Goal: Check status

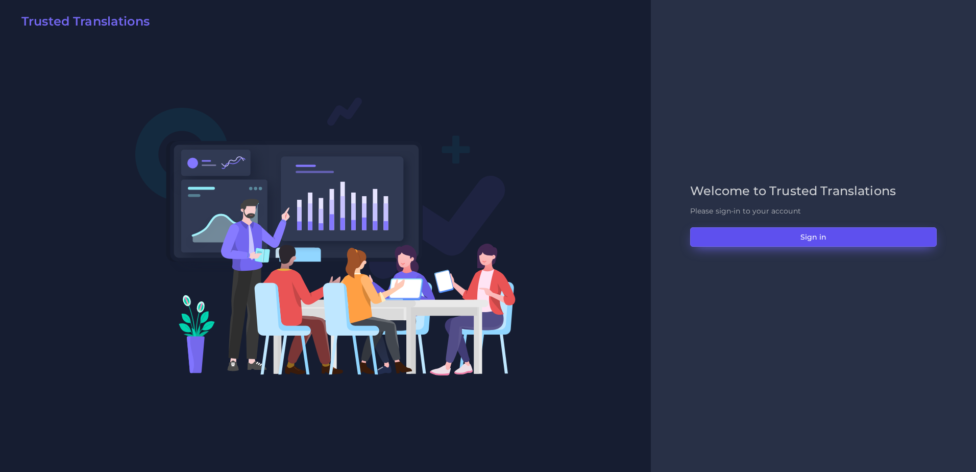
click at [728, 243] on button "Sign in" at bounding box center [813, 236] width 247 height 19
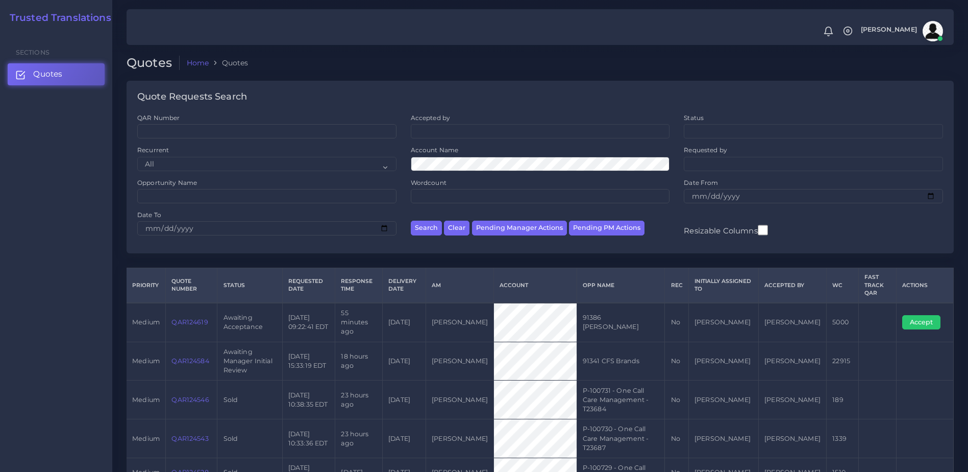
click at [196, 318] on link "QAR124619" at bounding box center [190, 322] width 36 height 8
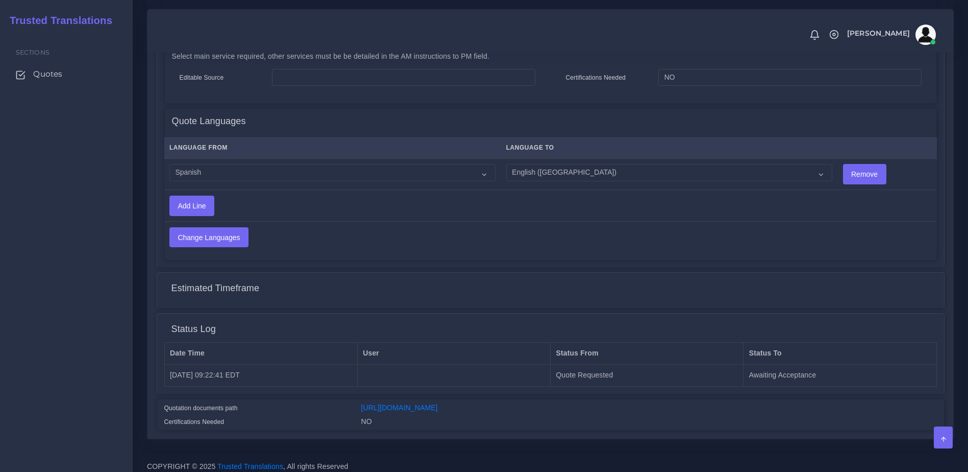
scroll to position [505, 0]
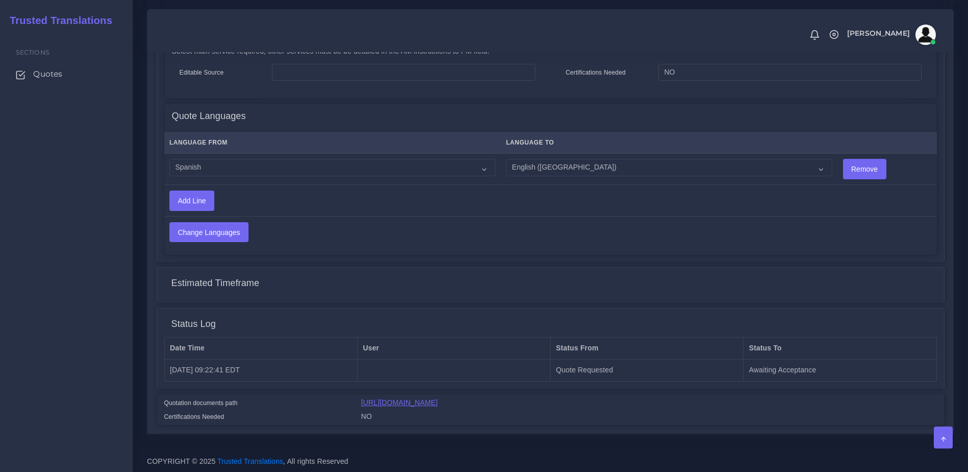
click at [438, 402] on link "https://workdrive.zoho.com/fgoh3e43b1a1fe2124b65bedd7c3c51a0e040/teams/fgoh3e43…" at bounding box center [399, 402] width 77 height 8
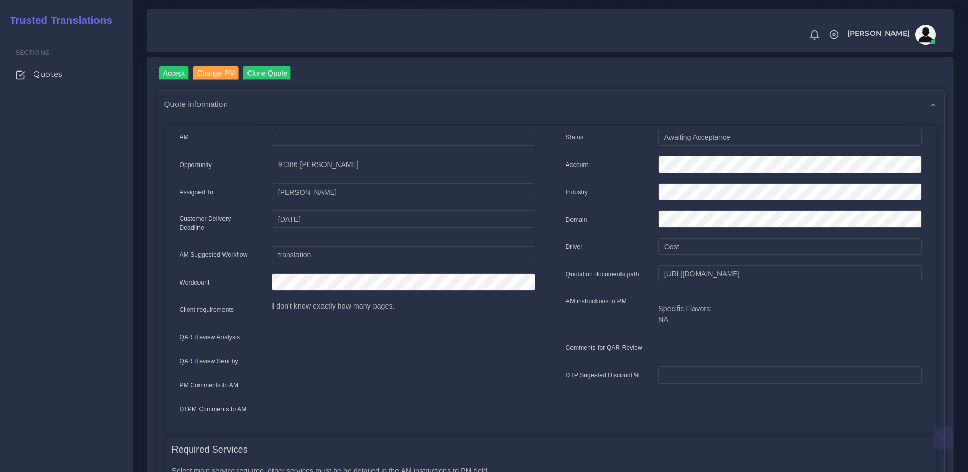
scroll to position [77, 0]
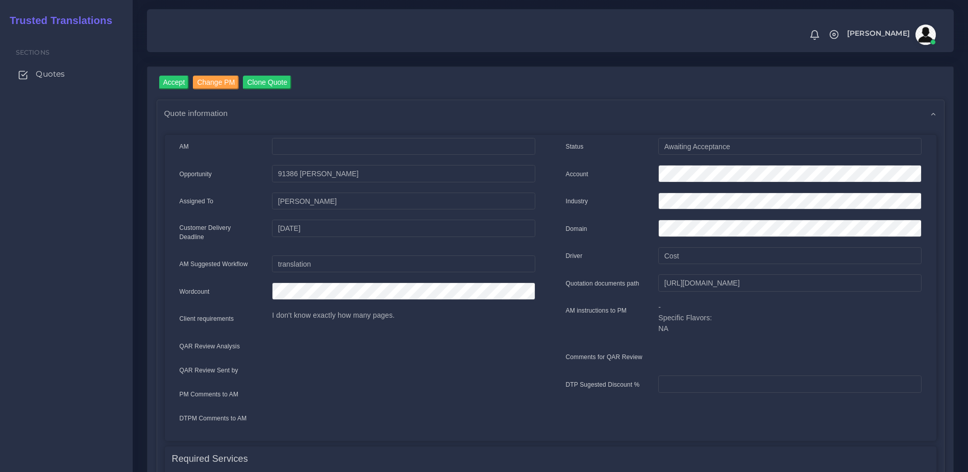
click at [64, 78] on link "Quotes" at bounding box center [66, 73] width 117 height 21
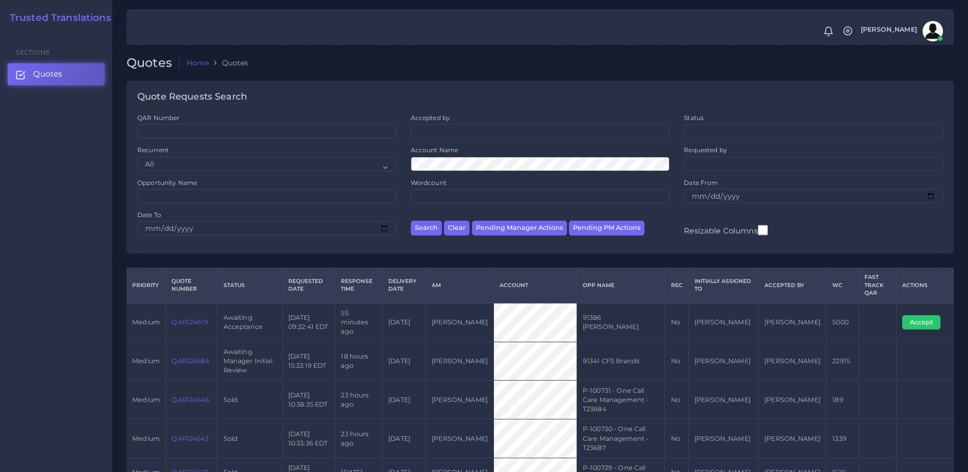
click at [186, 318] on link "QAR124619" at bounding box center [190, 322] width 36 height 8
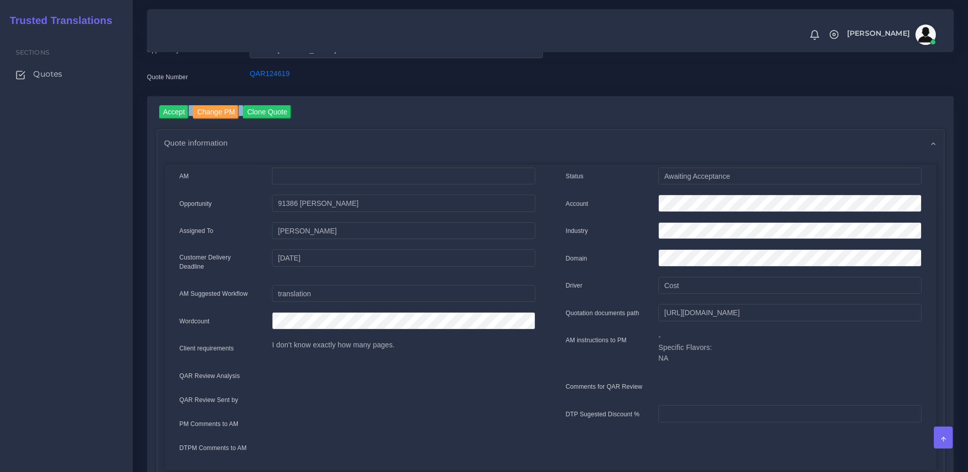
drag, startPoint x: 296, startPoint y: 132, endPoint x: 251, endPoint y: 131, distance: 44.9
click at [251, 131] on div "Opportunity Name 91386 Rosana Thompson Quote Number QAR124619 Accept Change PM …" at bounding box center [550, 474] width 807 height 866
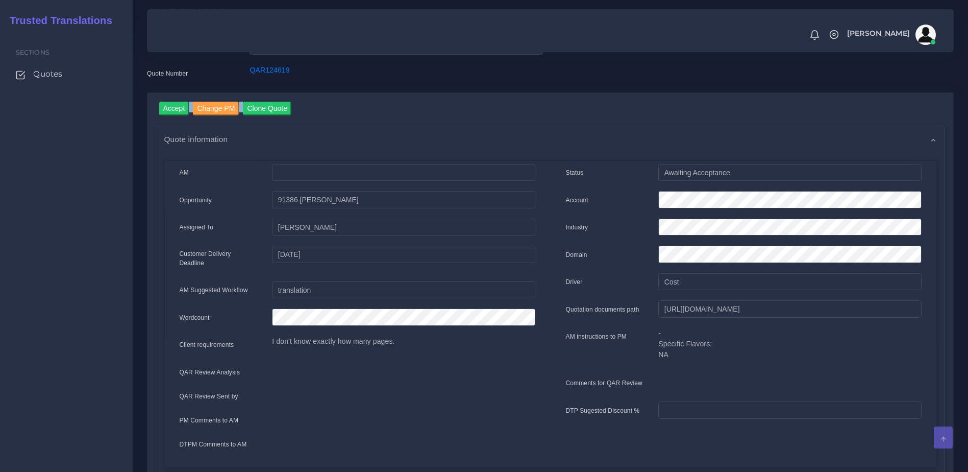
scroll to position [51, 0]
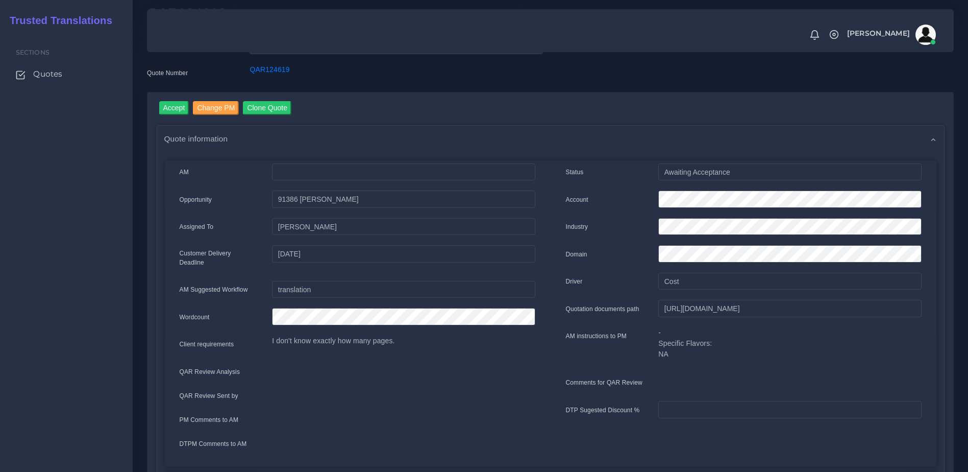
drag, startPoint x: 251, startPoint y: 131, endPoint x: 226, endPoint y: 87, distance: 50.5
click at [226, 87] on div "Opportunity Name 91386 Rosana Thompson Quote Number QAR124619" at bounding box center [344, 64] width 411 height 55
drag, startPoint x: 236, startPoint y: 77, endPoint x: 299, endPoint y: 77, distance: 63.3
click at [299, 77] on div "Quote Number QAR124619" at bounding box center [344, 74] width 411 height 20
drag, startPoint x: 299, startPoint y: 77, endPoint x: 281, endPoint y: 71, distance: 19.4
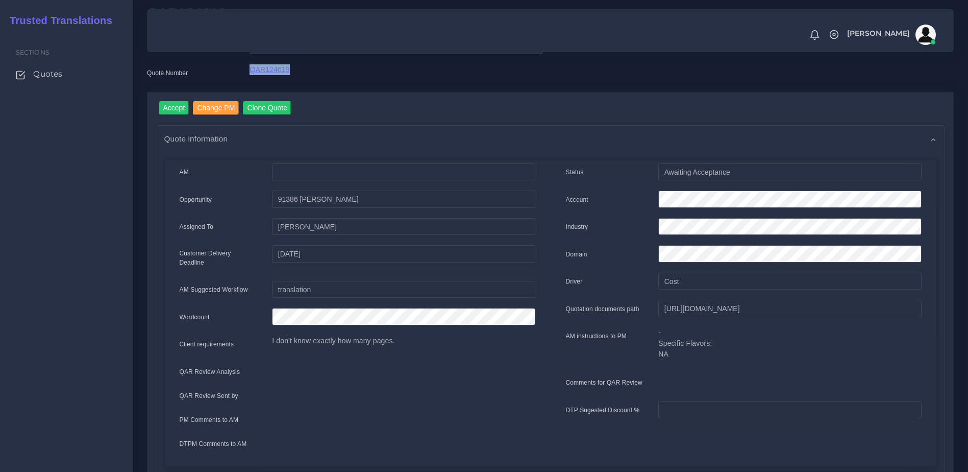
copy div "QAR124619"
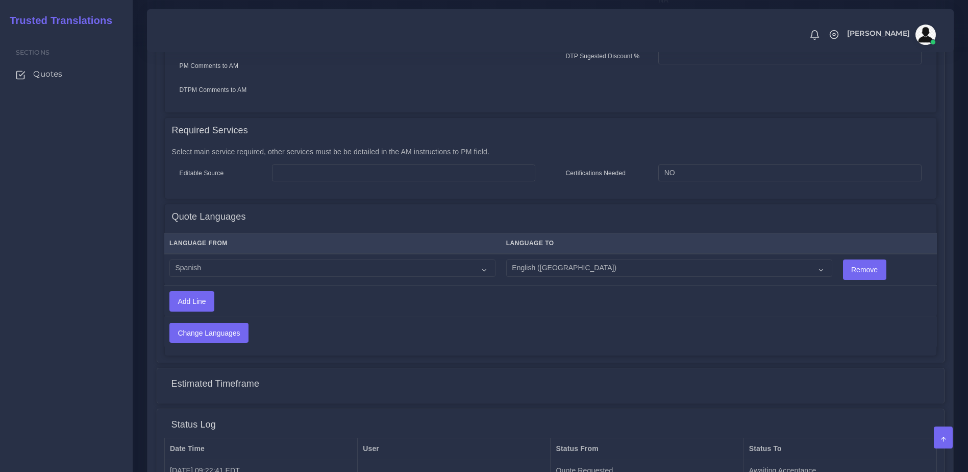
scroll to position [505, 0]
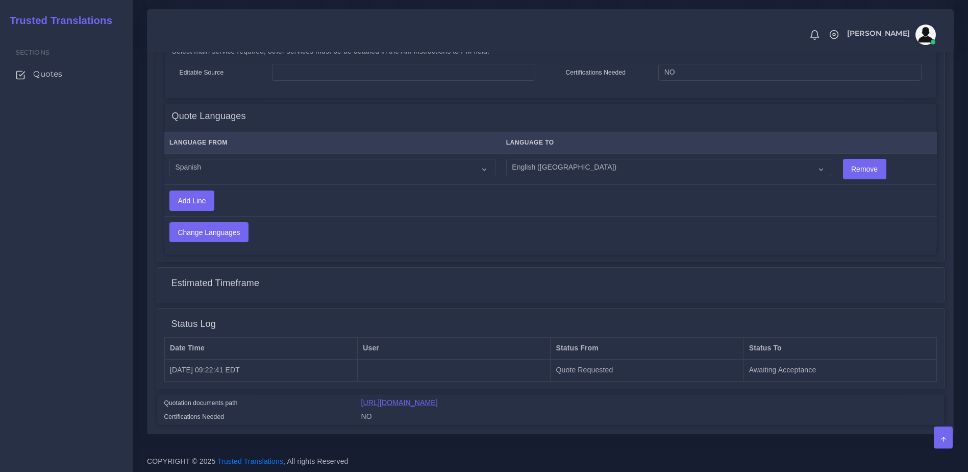
click at [437, 402] on link "https://workdrive.zoho.com/fgoh3e43b1a1fe2124b65bedd7c3c51a0e040/teams/fgoh3e43…" at bounding box center [399, 402] width 77 height 8
click at [60, 67] on link "Quotes" at bounding box center [66, 73] width 117 height 21
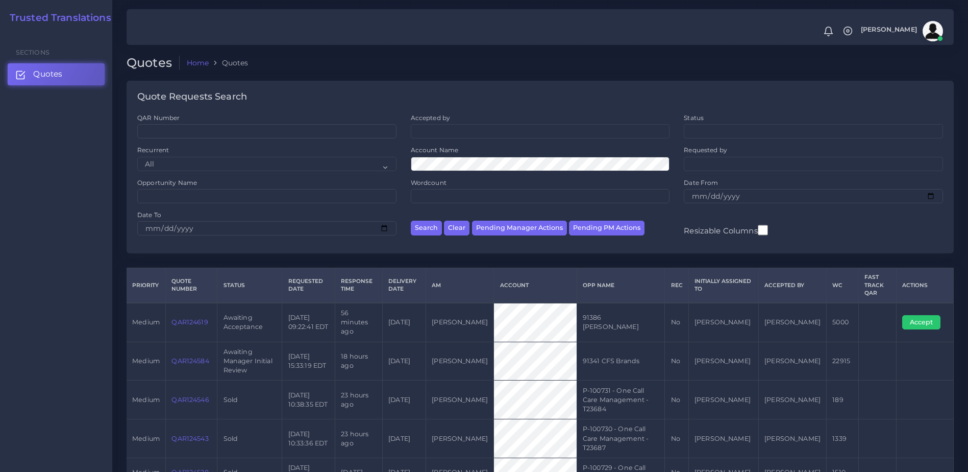
click at [186, 357] on link "QAR124584" at bounding box center [190, 361] width 37 height 8
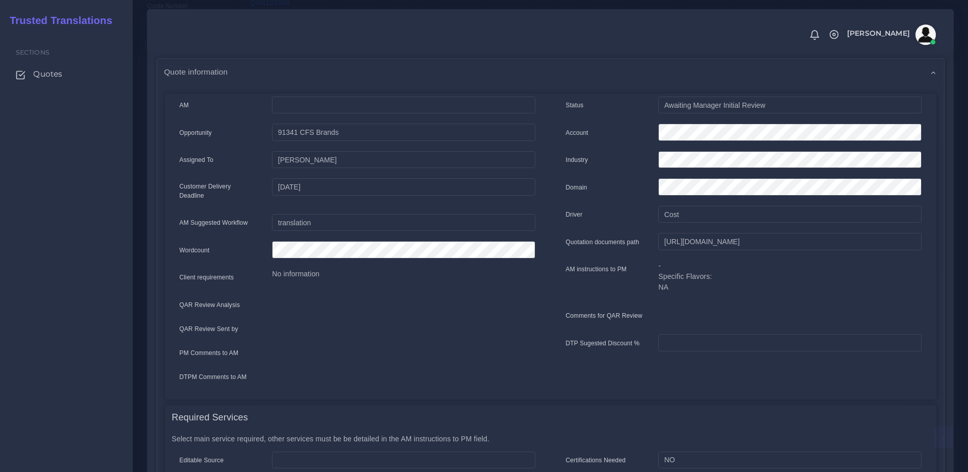
scroll to position [109, 0]
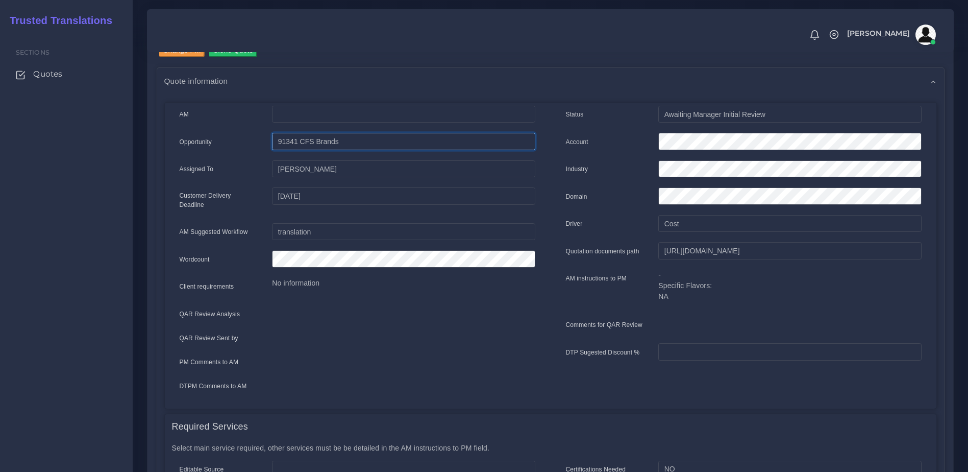
drag, startPoint x: 347, startPoint y: 144, endPoint x: 270, endPoint y: 144, distance: 76.6
click at [270, 144] on div "91341 CFS Brands" at bounding box center [403, 143] width 278 height 20
drag, startPoint x: 270, startPoint y: 144, endPoint x: 305, endPoint y: 141, distance: 35.3
click at [540, 278] on div "No information" at bounding box center [403, 288] width 278 height 20
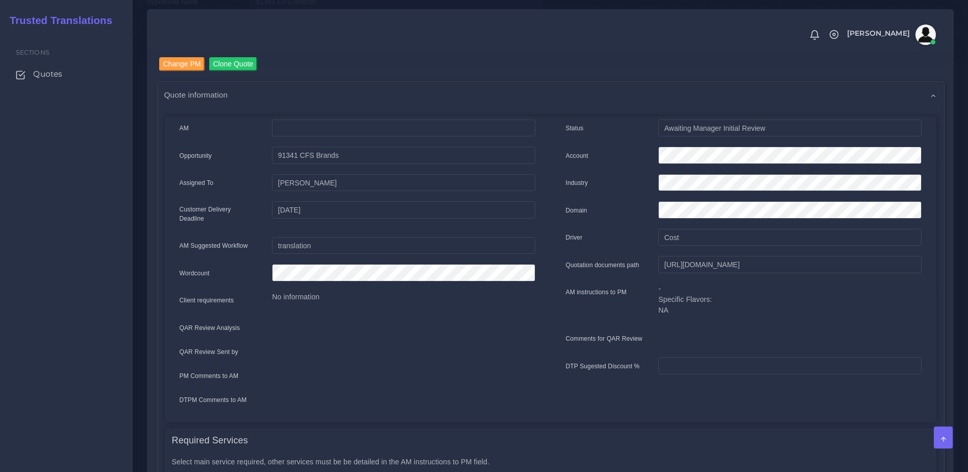
scroll to position [0, 0]
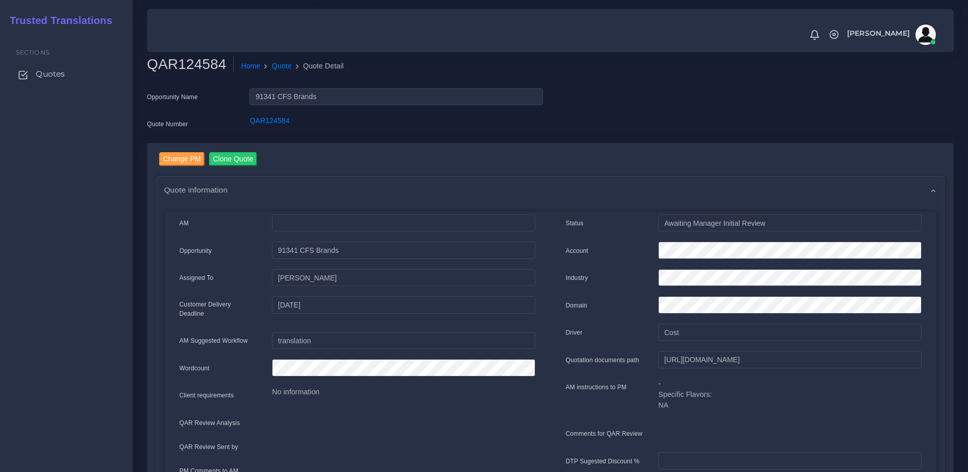
click at [36, 67] on link "Quotes" at bounding box center [66, 73] width 117 height 21
